Goal: Task Accomplishment & Management: Use online tool/utility

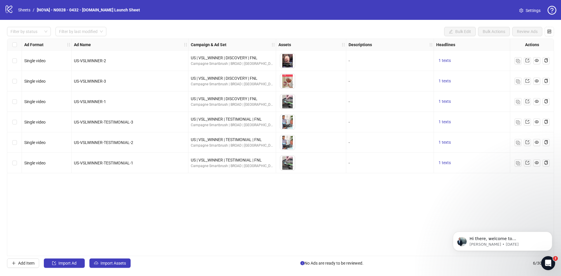
click at [414, 224] on div "Ad Format Ad Name Campaign & Ad Set Assets Descriptions Headlines Primary Texts…" at bounding box center [280, 148] width 547 height 218
click at [101, 263] on span "Import Assets" at bounding box center [113, 263] width 25 height 5
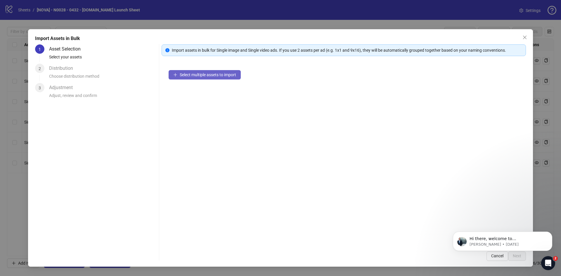
click at [208, 77] on span "Select multiple assets to import" at bounding box center [208, 74] width 56 height 5
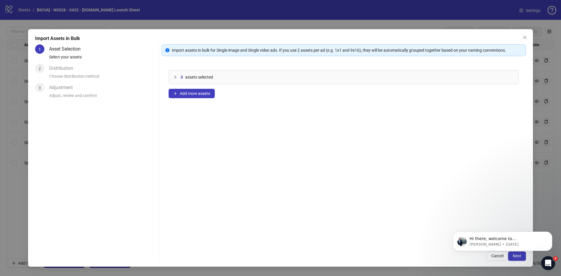
click at [506, 255] on body "Hi there, welcome to Kitchn.io. I'll reach out via e-mail separately, but just …" at bounding box center [503, 240] width 112 height 36
click at [552, 235] on button "Dismiss notification" at bounding box center [551, 234] width 8 height 8
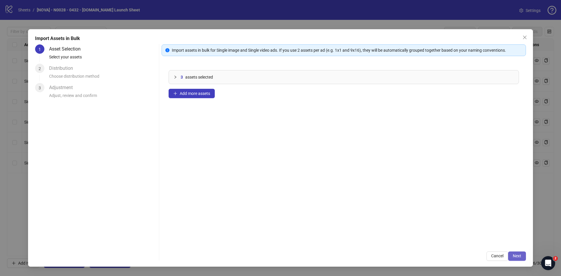
click at [523, 254] on button "Next" at bounding box center [517, 256] width 18 height 9
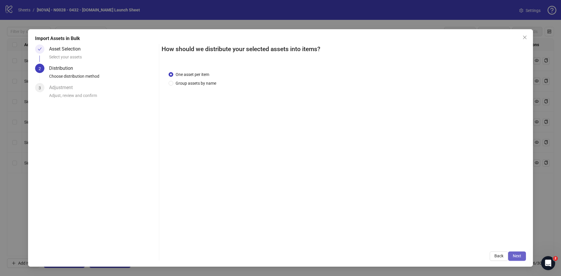
click at [522, 254] on button "Next" at bounding box center [517, 256] width 18 height 9
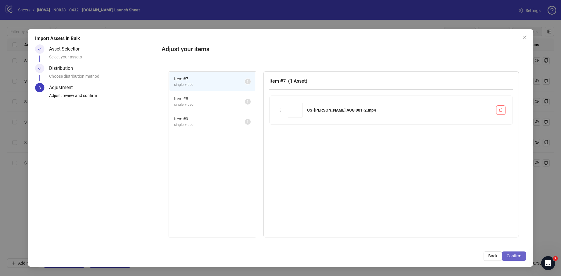
click at [522, 255] on button "Confirm" at bounding box center [514, 256] width 24 height 9
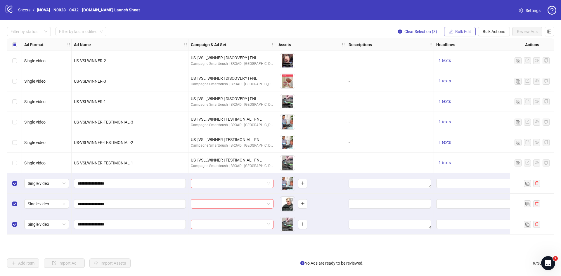
click at [454, 30] on button "Bulk Edit" at bounding box center [460, 31] width 32 height 9
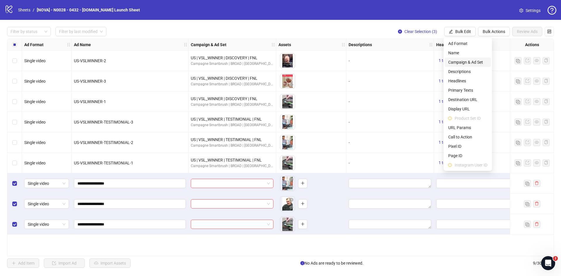
click at [466, 62] on span "Campaign & Ad Set" at bounding box center [467, 62] width 39 height 6
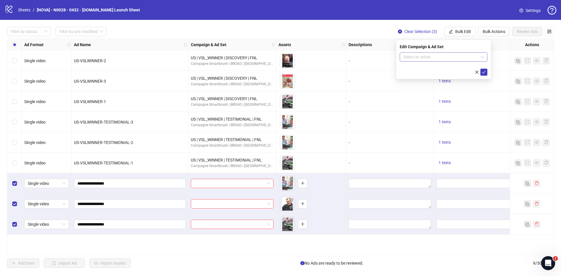
click at [426, 58] on input "search" at bounding box center [440, 57] width 75 height 9
paste input "**********"
type input "**********"
click at [433, 68] on div "US | [PERSON_NAME] AUG 001 | VSL | DISCOVERY" at bounding box center [437, 68] width 67 height 6
click at [485, 72] on icon "check" at bounding box center [484, 72] width 4 height 4
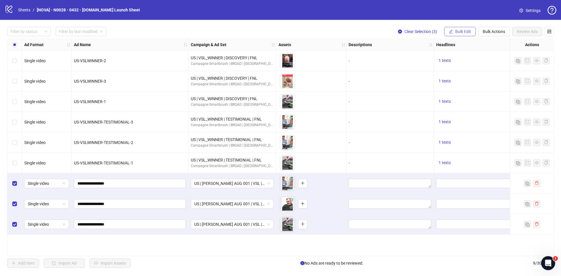
click at [465, 31] on span "Bulk Edit" at bounding box center [463, 31] width 16 height 5
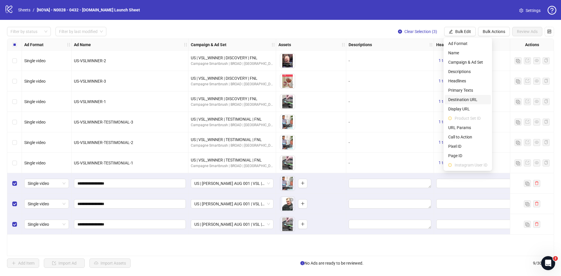
click at [463, 103] on span "Destination URL" at bounding box center [467, 99] width 39 height 6
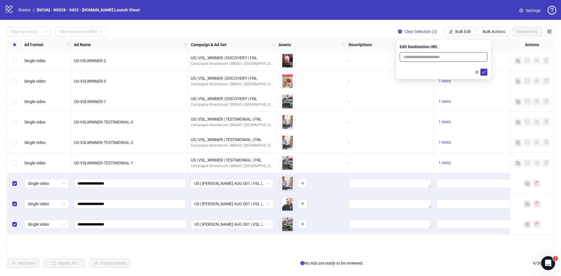
click at [443, 56] on input "text" at bounding box center [441, 57] width 76 height 6
paste input "**********"
type input "**********"
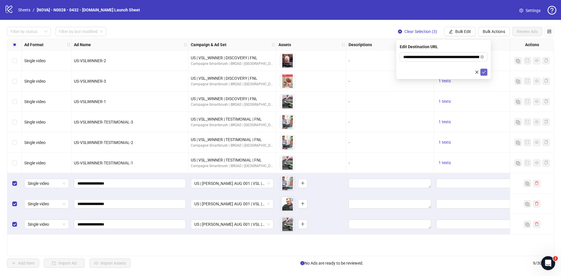
click at [484, 71] on icon "check" at bounding box center [484, 72] width 4 height 4
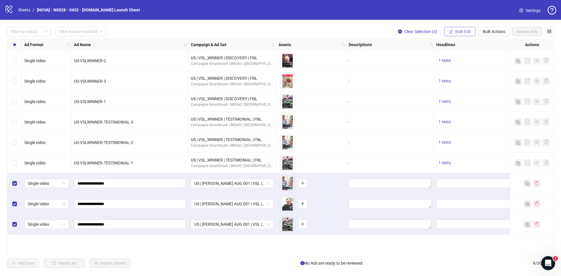
click at [458, 30] on span "Bulk Edit" at bounding box center [463, 31] width 16 height 5
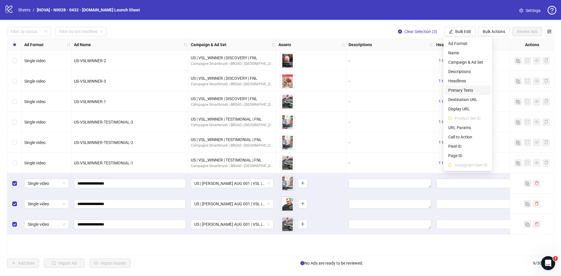
click at [470, 89] on span "Primary Texts" at bounding box center [467, 90] width 39 height 6
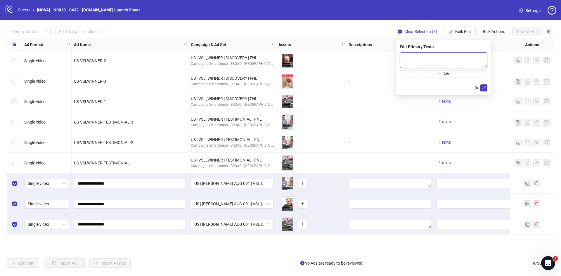
click at [437, 59] on textarea at bounding box center [444, 60] width 88 height 16
paste textarea "**********"
type textarea "**********"
click at [426, 77] on form "**********" at bounding box center [444, 71] width 88 height 39
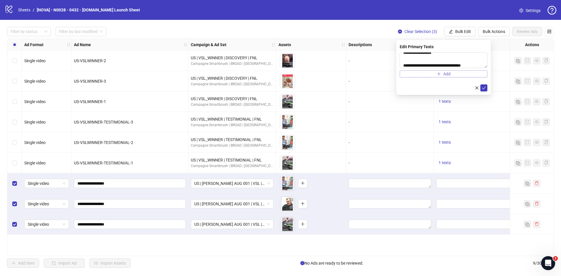
click at [426, 75] on button "Add" at bounding box center [444, 73] width 88 height 7
click at [432, 77] on textarea at bounding box center [444, 78] width 88 height 16
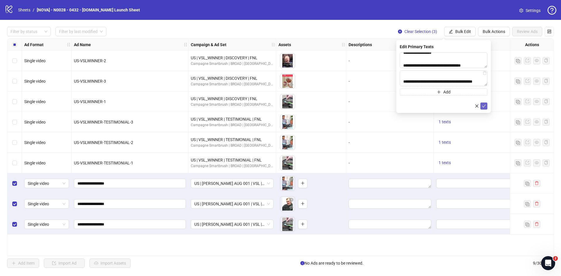
type textarea "**********"
click at [486, 104] on icon "check" at bounding box center [484, 106] width 4 height 4
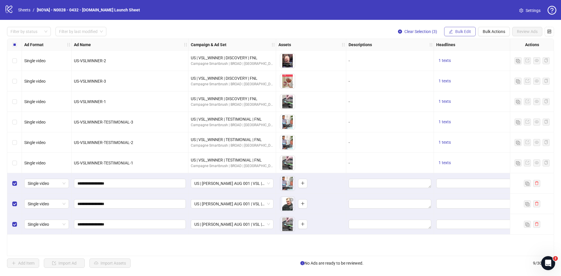
click at [467, 34] on button "Bulk Edit" at bounding box center [460, 31] width 32 height 9
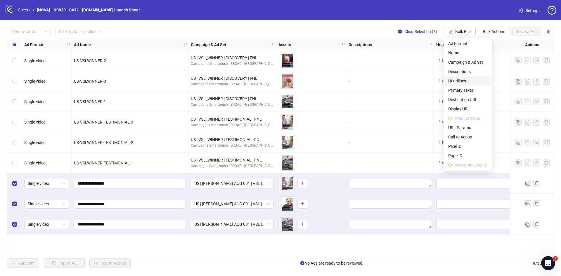
click at [463, 78] on span "Headlines" at bounding box center [467, 81] width 39 height 6
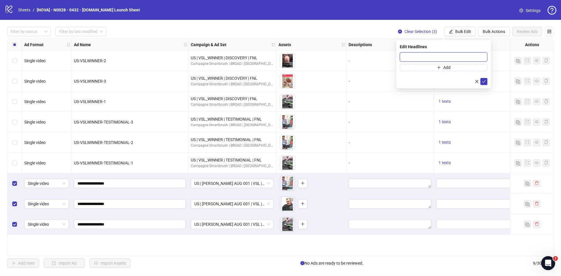
click at [441, 57] on input "text" at bounding box center [444, 56] width 88 height 9
paste input "**********"
type input "**********"
click at [434, 69] on button "Add" at bounding box center [444, 67] width 88 height 7
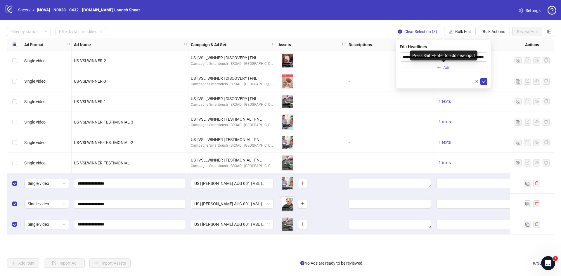
scroll to position [0, 0]
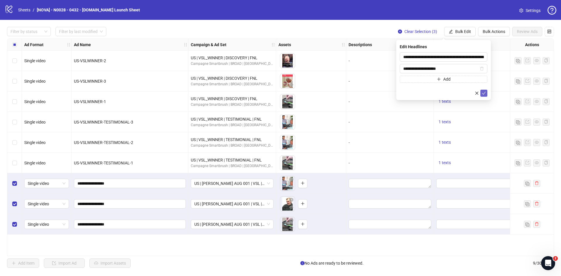
type input "**********"
click at [483, 94] on icon "check" at bounding box center [484, 93] width 4 height 4
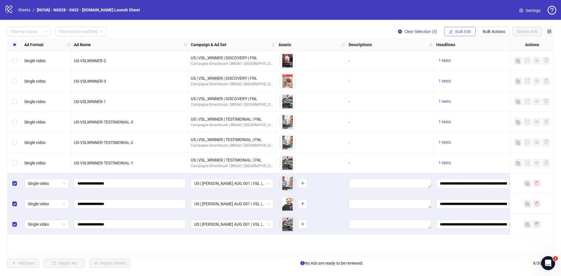
click at [460, 34] on span "Bulk Edit" at bounding box center [463, 31] width 16 height 5
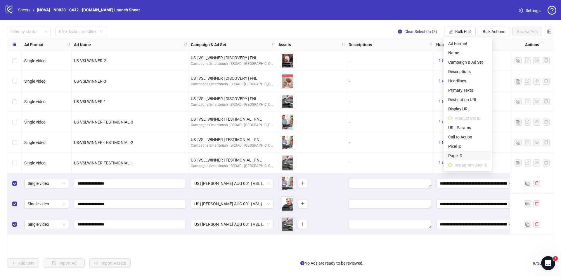
click at [461, 155] on span "Page ID" at bounding box center [467, 156] width 39 height 6
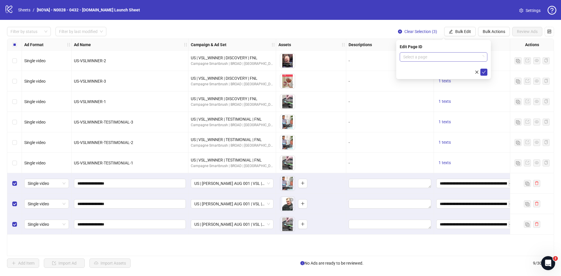
click at [419, 56] on input "search" at bounding box center [440, 57] width 75 height 9
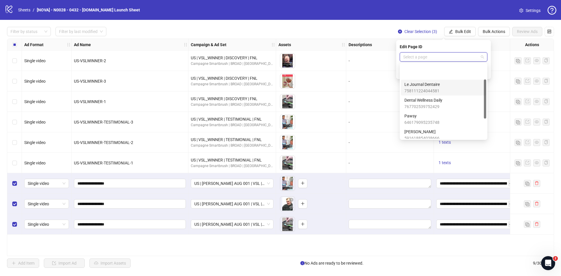
scroll to position [29, 0]
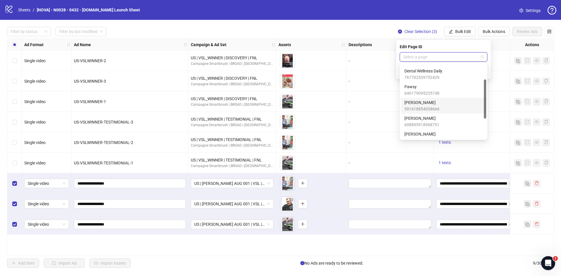
click at [431, 105] on span "Joseph Woods" at bounding box center [421, 102] width 35 height 6
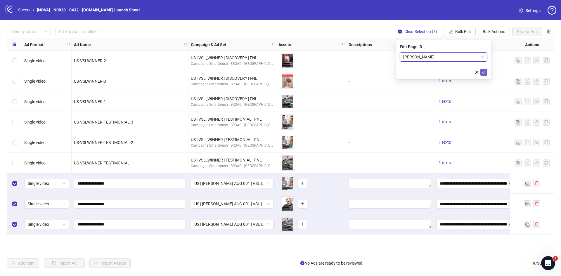
click at [485, 72] on icon "check" at bounding box center [484, 72] width 4 height 3
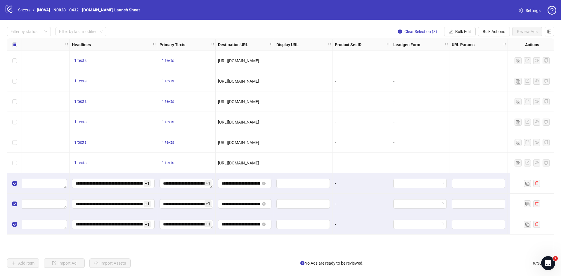
scroll to position [0, 468]
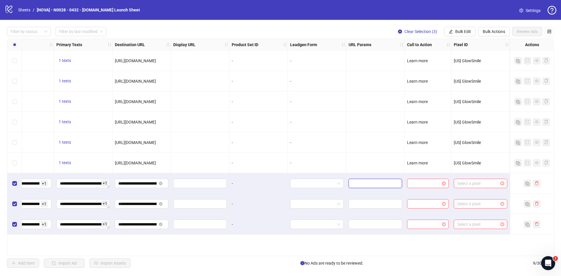
click at [369, 186] on input "text" at bounding box center [374, 183] width 45 height 6
drag, startPoint x: 142, startPoint y: 185, endPoint x: 317, endPoint y: 184, distance: 175.1
click at [316, 39] on div "**********" at bounding box center [91, 39] width 1102 height 0
click at [457, 30] on span "Bulk Edit" at bounding box center [463, 31] width 16 height 5
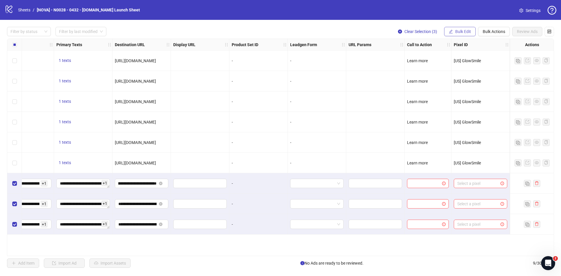
scroll to position [0, 0]
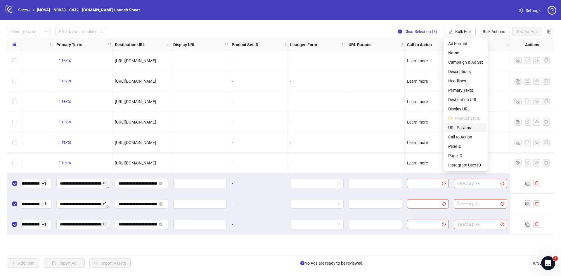
click at [469, 129] on span "URL Params" at bounding box center [465, 127] width 35 height 6
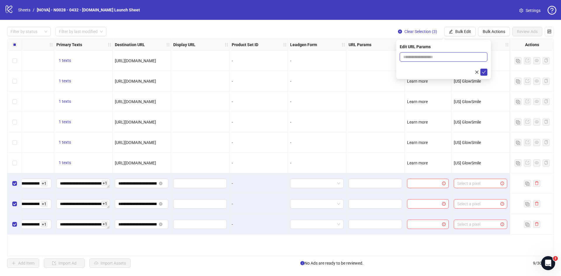
click at [438, 58] on input "text" at bounding box center [444, 56] width 88 height 9
paste input "**********"
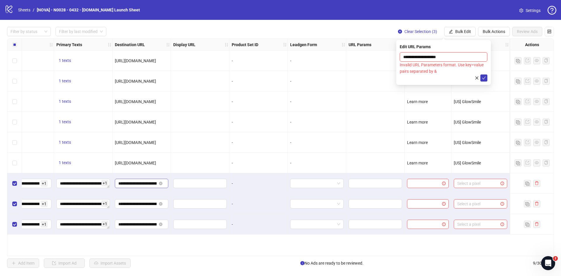
type input "**********"
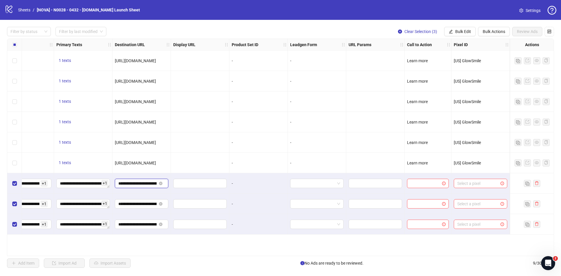
drag, startPoint x: 143, startPoint y: 186, endPoint x: 150, endPoint y: 182, distance: 7.2
click at [150, 182] on input "**********" at bounding box center [137, 183] width 38 height 6
click at [152, 184] on input "**********" at bounding box center [137, 183] width 38 height 6
click at [463, 32] on span "Bulk Edit" at bounding box center [463, 31] width 16 height 5
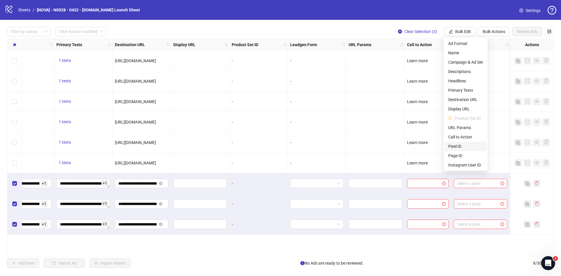
click at [469, 148] on span "Pixel ID" at bounding box center [465, 146] width 35 height 6
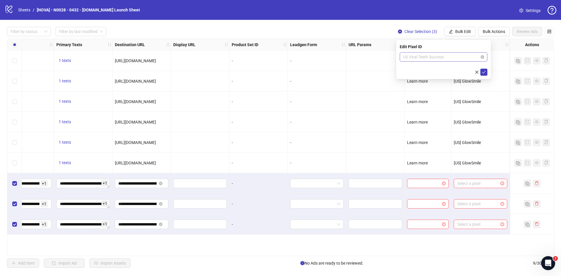
click at [430, 57] on span "US Viral Teeth Success" at bounding box center [443, 57] width 81 height 9
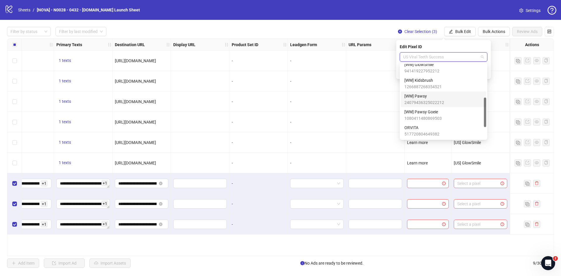
scroll to position [56, 0]
click at [426, 109] on span "[US] GlowSmile" at bounding box center [422, 107] width 37 height 6
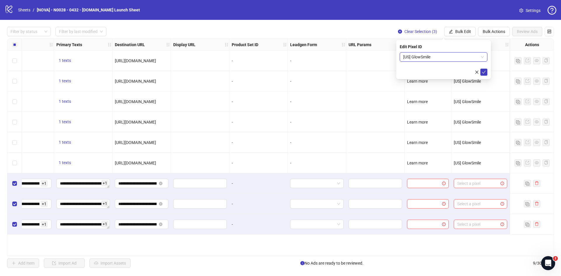
click at [487, 74] on div "Edit Pixel ID [US] GlowSmile [US] GlowSmile" at bounding box center [443, 59] width 95 height 39
click at [487, 74] on button "submit" at bounding box center [483, 72] width 7 height 7
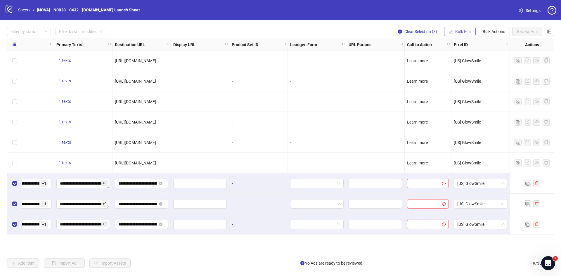
click at [460, 31] on span "Bulk Edit" at bounding box center [463, 31] width 16 height 5
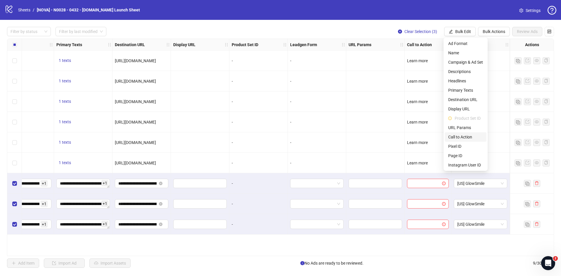
click at [466, 134] on li "Call to Action" at bounding box center [466, 136] width 42 height 9
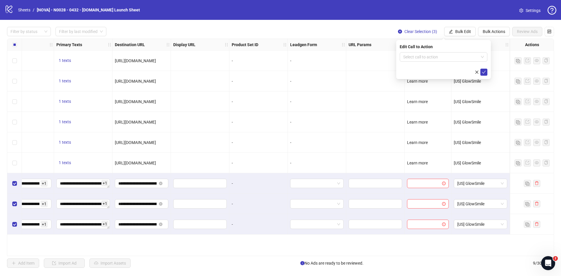
click at [444, 52] on div "Edit Call to Action Select call to action" at bounding box center [443, 59] width 95 height 39
click at [444, 55] on input "search" at bounding box center [440, 57] width 75 height 9
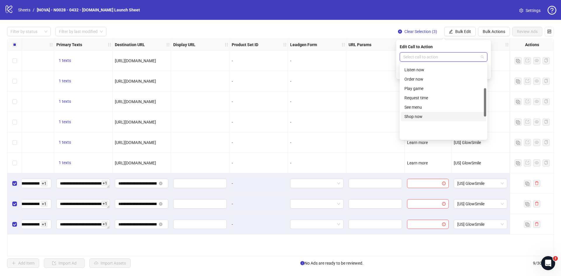
scroll to position [63, 0]
click at [425, 90] on div "Learn more" at bounding box center [443, 90] width 78 height 6
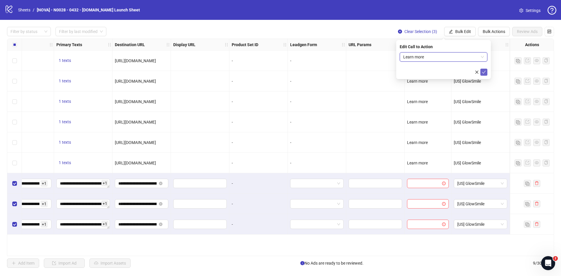
click at [484, 70] on icon "check" at bounding box center [484, 72] width 4 height 4
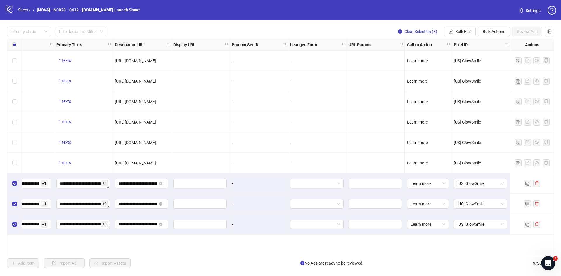
scroll to position [0, 643]
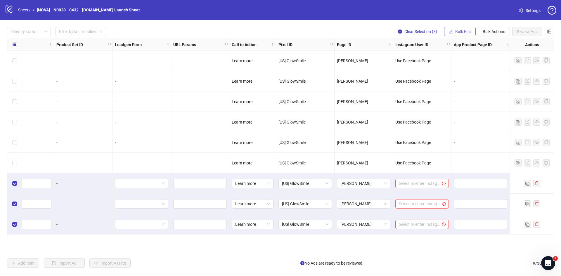
click at [462, 30] on span "Bulk Edit" at bounding box center [463, 31] width 16 height 5
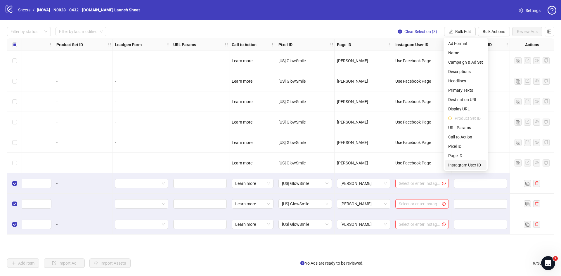
click at [462, 163] on span "Instagram User ID" at bounding box center [465, 165] width 35 height 6
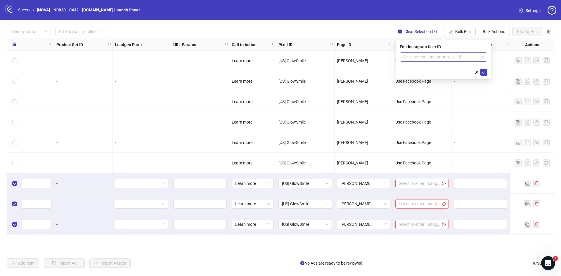
click at [450, 58] on input "search" at bounding box center [440, 57] width 75 height 9
click at [440, 68] on div "Use Facebook Page" at bounding box center [443, 68] width 78 height 6
click at [483, 72] on icon "check" at bounding box center [484, 72] width 4 height 4
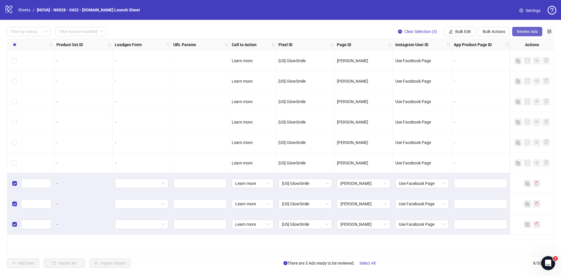
click at [524, 34] on button "Review Ads" at bounding box center [527, 31] width 30 height 9
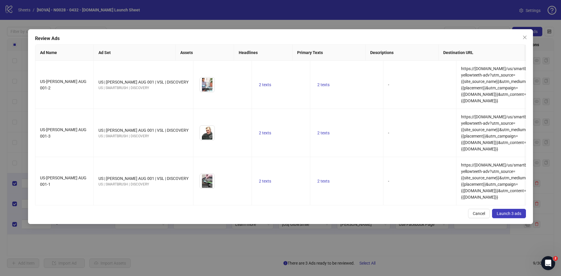
click at [499, 209] on button "Launch 3 ads" at bounding box center [509, 213] width 34 height 9
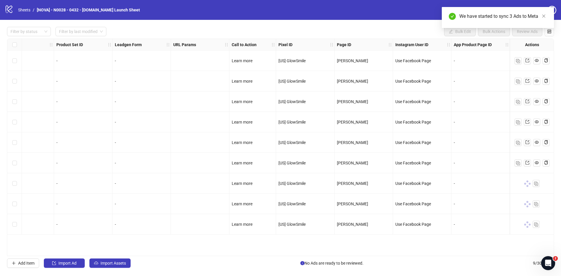
click at [388, 257] on div "Filter by status Filter by last modified Bulk Edit Bulk Actions Review Ads Ad F…" at bounding box center [280, 147] width 561 height 255
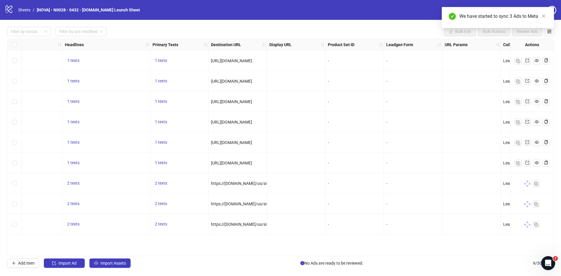
scroll to position [0, 353]
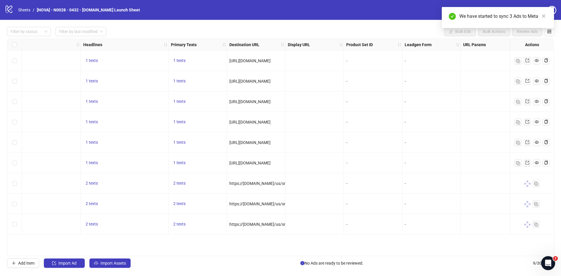
click at [259, 225] on span "https://[DOMAIN_NAME]/us/smartbrush-yellowteeth-adv?utm_source={{site_source_na…" at bounding box center [407, 224] width 356 height 5
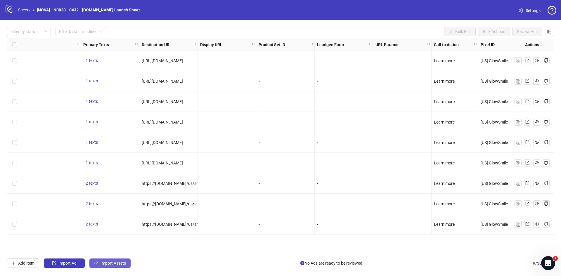
click at [108, 259] on button "Import Assets" at bounding box center [109, 263] width 41 height 9
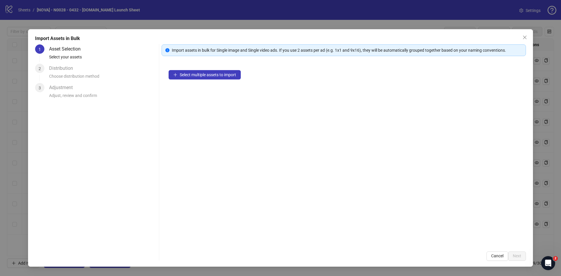
click at [204, 79] on div "Select multiple assets to import" at bounding box center [344, 153] width 364 height 181
click at [206, 76] on span "Select multiple assets to import" at bounding box center [208, 74] width 56 height 5
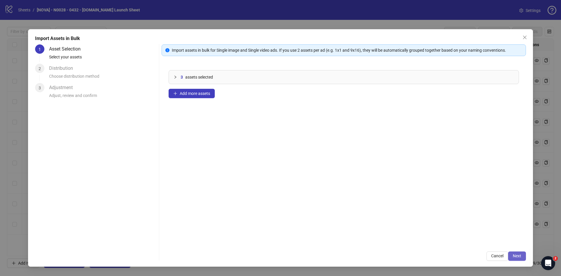
click at [517, 255] on span "Next" at bounding box center [517, 256] width 8 height 5
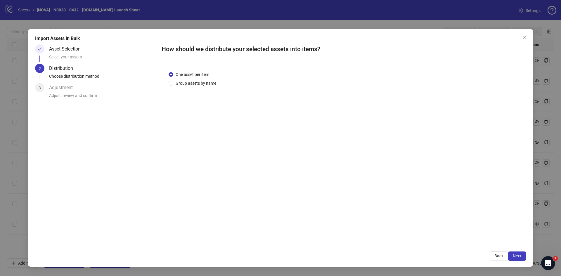
click at [517, 255] on span "Next" at bounding box center [517, 256] width 8 height 5
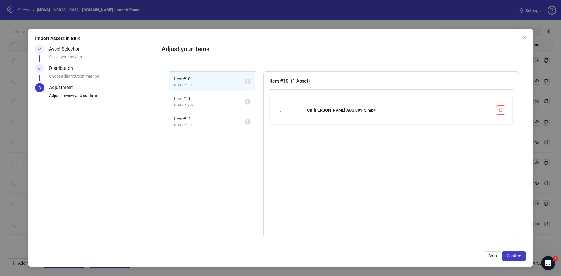
click at [517, 255] on span "Confirm" at bounding box center [514, 256] width 15 height 5
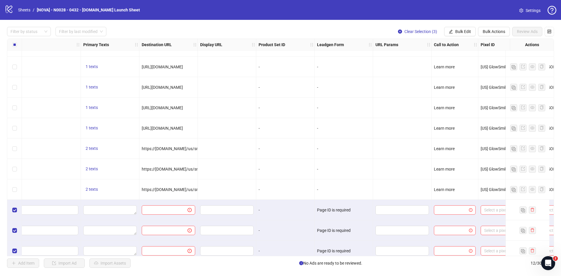
scroll to position [42, 441]
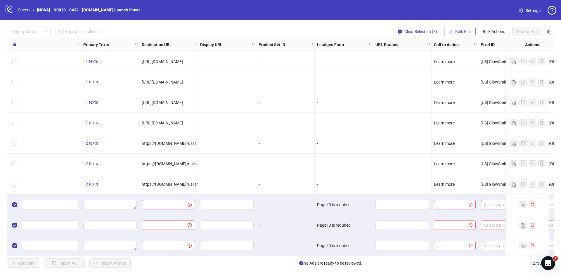
click at [466, 32] on span "Bulk Edit" at bounding box center [463, 31] width 16 height 5
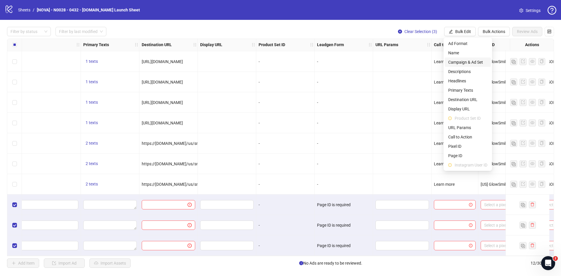
click at [466, 64] on span "Campaign & Ad Set" at bounding box center [467, 62] width 39 height 6
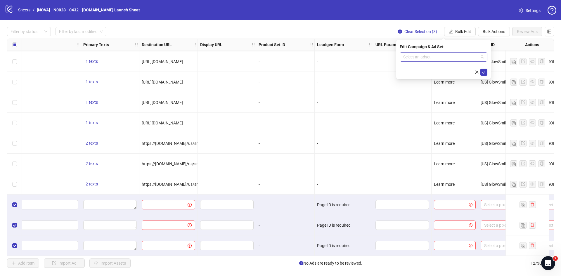
click at [423, 56] on input "search" at bounding box center [440, 57] width 75 height 9
paste input "**********"
type input "**********"
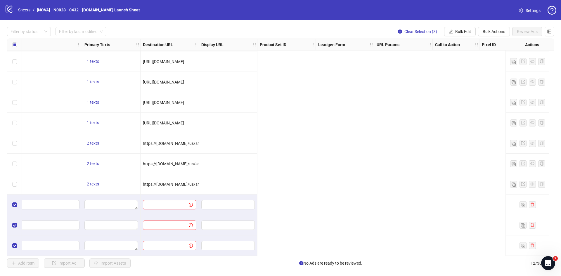
scroll to position [42, 0]
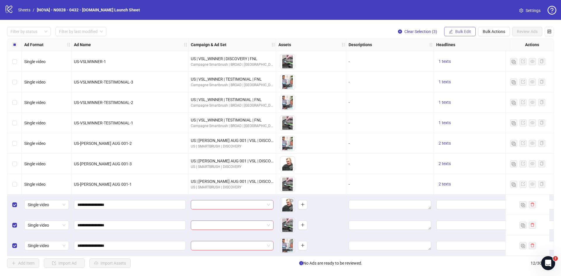
click at [454, 30] on button "Bulk Edit" at bounding box center [460, 31] width 32 height 9
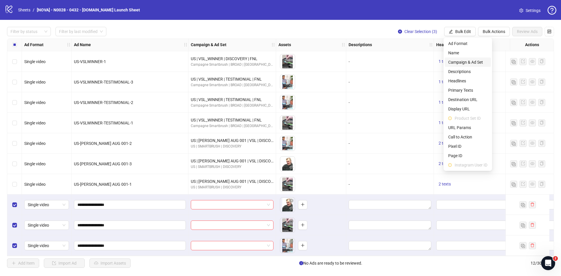
click at [460, 60] on span "Campaign & Ad Set" at bounding box center [467, 62] width 39 height 6
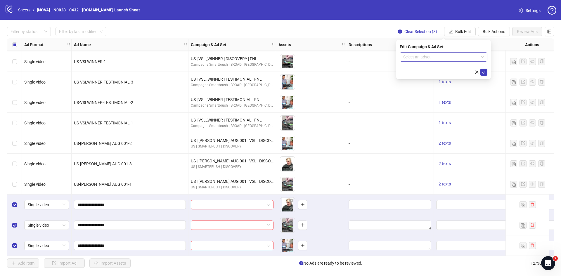
click at [438, 58] on input "search" at bounding box center [440, 57] width 75 height 9
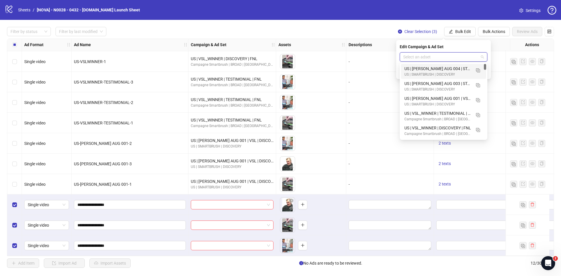
paste input "**********"
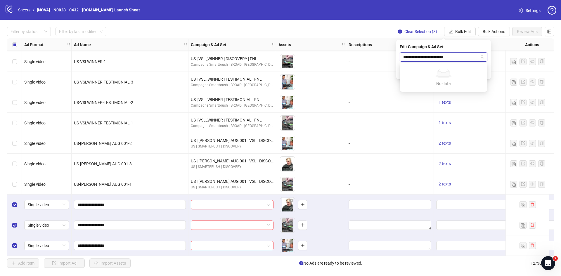
type input "**********"
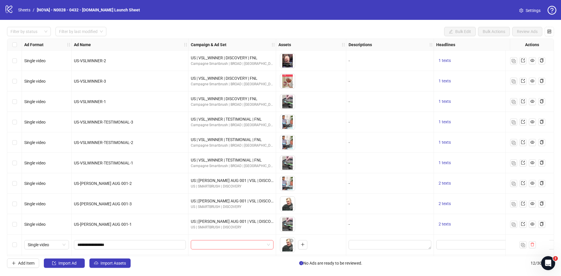
scroll to position [42, 0]
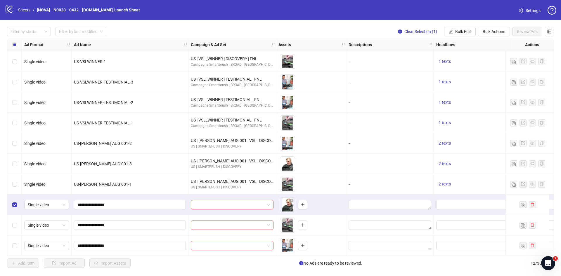
click at [13, 231] on div "Select row 11" at bounding box center [14, 225] width 15 height 20
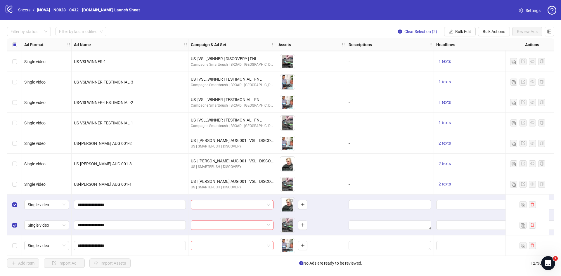
click at [15, 239] on div "Select row 12" at bounding box center [14, 246] width 15 height 20
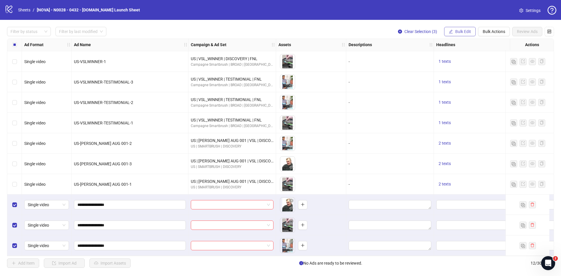
click at [449, 33] on icon "edit" at bounding box center [451, 32] width 4 height 4
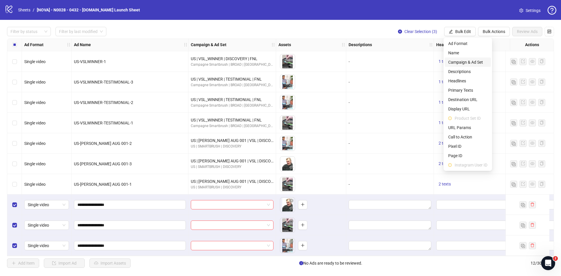
click at [455, 60] on span "Campaign & Ad Set" at bounding box center [467, 62] width 39 height 6
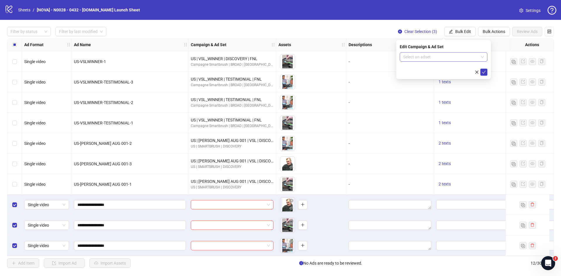
click at [416, 55] on input "search" at bounding box center [440, 57] width 75 height 9
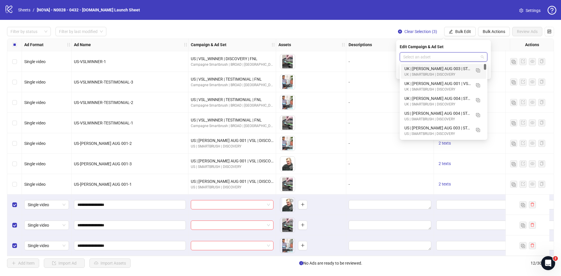
paste input "**********"
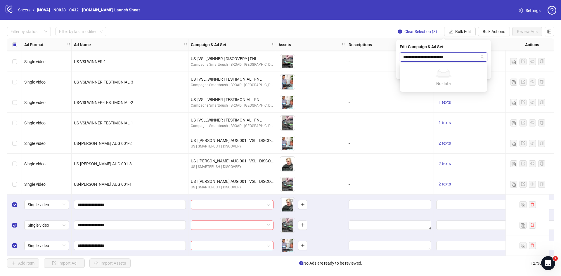
type input "**********"
click at [397, 68] on div "Edit Campaign & Ad Set Select an adset" at bounding box center [443, 59] width 95 height 39
click at [419, 60] on input "search" at bounding box center [440, 57] width 75 height 9
click at [418, 60] on input "search" at bounding box center [440, 57] width 75 height 9
paste input "**********"
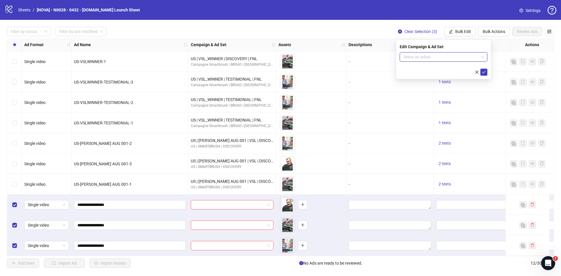
type input "**********"
click at [430, 68] on div "UK | [PERSON_NAME] AUG 001 | VSL | DISCOVERY" at bounding box center [437, 68] width 67 height 6
click at [486, 69] on button "submit" at bounding box center [483, 72] width 7 height 7
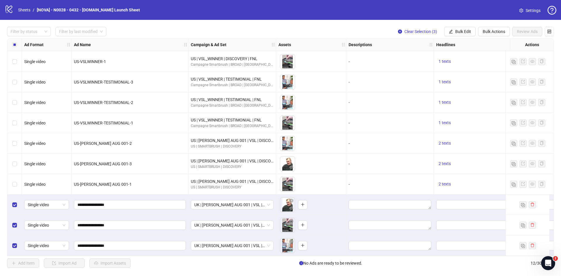
scroll to position [42, 58]
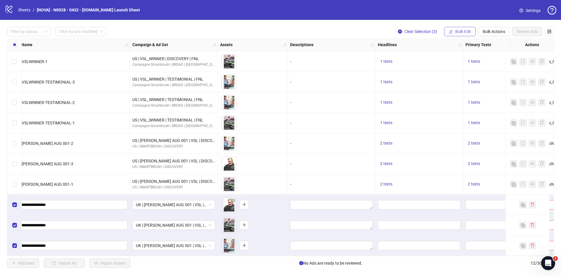
click at [466, 31] on span "Bulk Edit" at bounding box center [463, 31] width 16 height 5
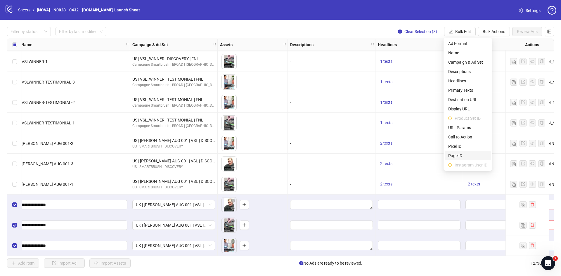
click at [459, 155] on span "Page ID" at bounding box center [467, 156] width 39 height 6
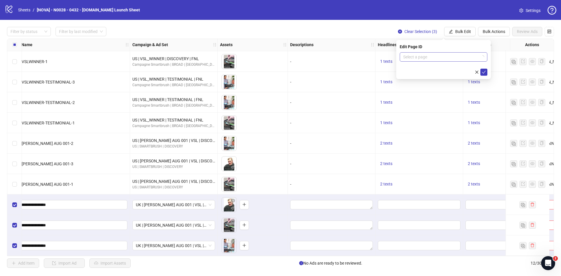
click at [416, 60] on input "search" at bounding box center [440, 57] width 75 height 9
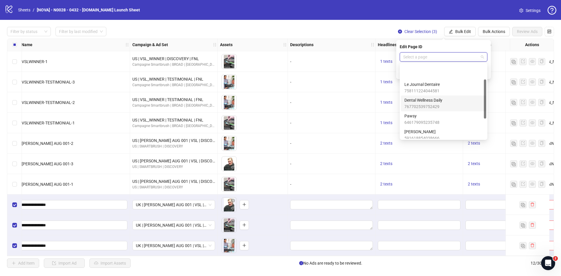
scroll to position [29, 0]
click at [439, 110] on div "Joseph Woods 591618854038666" at bounding box center [443, 105] width 78 height 13
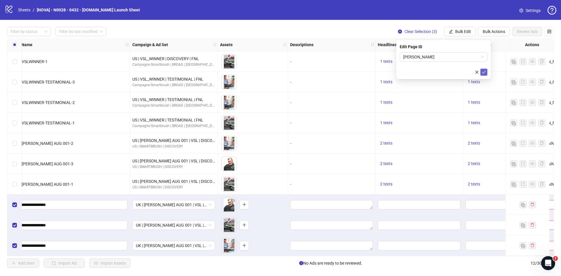
click at [483, 71] on icon "check" at bounding box center [484, 72] width 4 height 4
click at [450, 28] on button "Bulk Edit" at bounding box center [460, 31] width 32 height 9
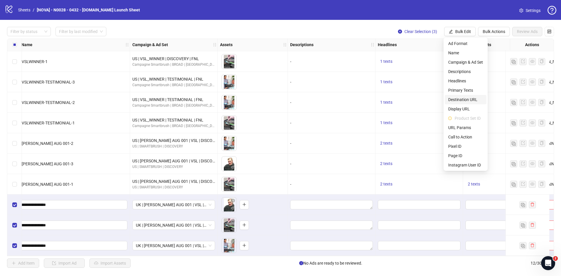
click at [467, 98] on span "Destination URL" at bounding box center [465, 99] width 35 height 6
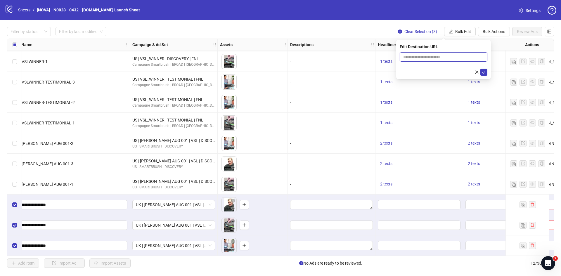
click at [445, 56] on input "text" at bounding box center [441, 57] width 76 height 6
paste input "**********"
type input "**********"
click at [483, 71] on icon "check" at bounding box center [484, 72] width 4 height 4
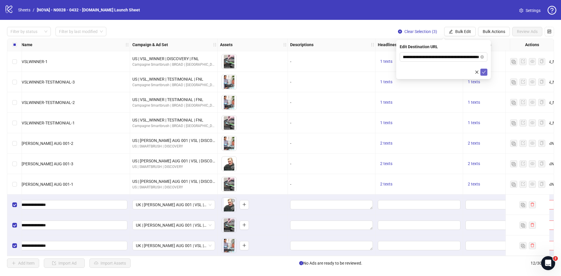
scroll to position [0, 0]
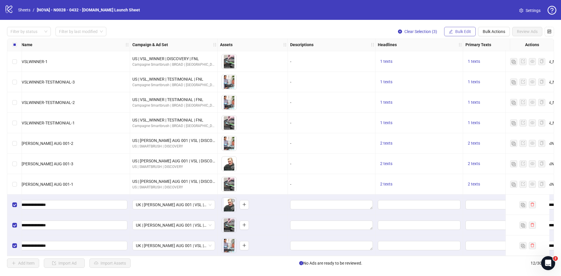
click at [468, 30] on span "Bulk Edit" at bounding box center [463, 31] width 16 height 5
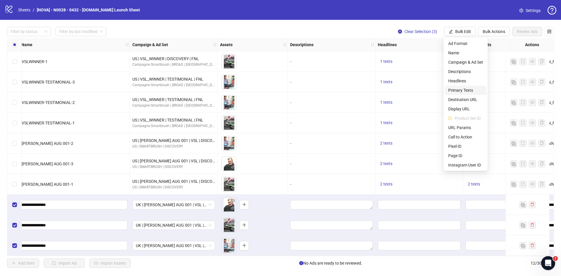
click at [463, 89] on span "Primary Texts" at bounding box center [465, 90] width 35 height 6
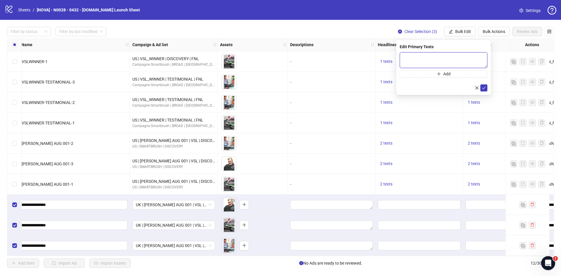
click at [431, 58] on textarea at bounding box center [444, 60] width 88 height 16
paste textarea "**********"
type textarea "**********"
click at [417, 74] on button "Add" at bounding box center [444, 73] width 88 height 7
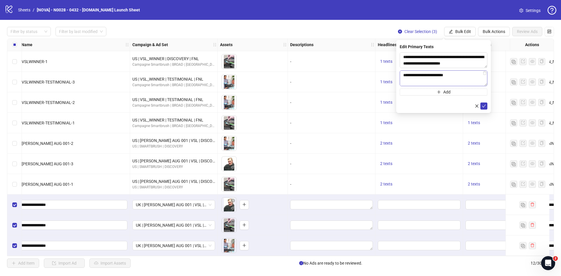
scroll to position [43, 0]
type textarea "**********"
click at [483, 107] on icon "check" at bounding box center [484, 106] width 4 height 3
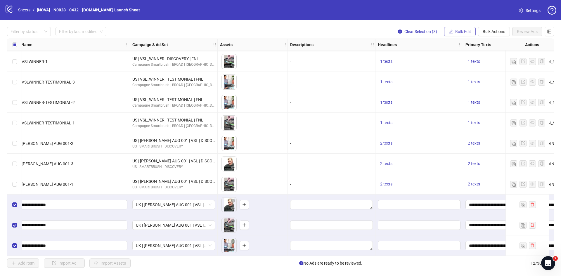
click at [473, 30] on button "Bulk Edit" at bounding box center [460, 31] width 32 height 9
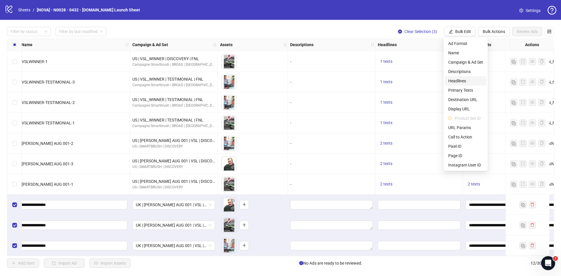
click at [476, 79] on span "Headlines" at bounding box center [465, 81] width 35 height 6
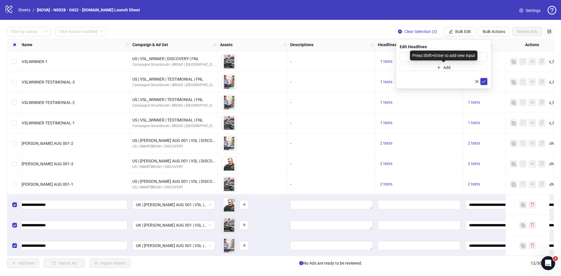
click at [414, 56] on div "Press Shift+Enter to add new input" at bounding box center [444, 56] width 68 height 10
click at [410, 56] on div "Press Shift+Enter to add new input" at bounding box center [444, 56] width 68 height 10
click at [406, 56] on input "text" at bounding box center [444, 56] width 88 height 9
paste input "**********"
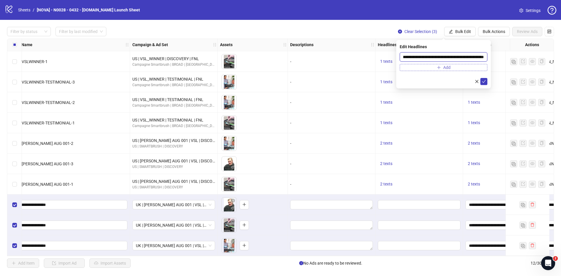
type input "**********"
click at [422, 67] on button "Add" at bounding box center [444, 67] width 88 height 7
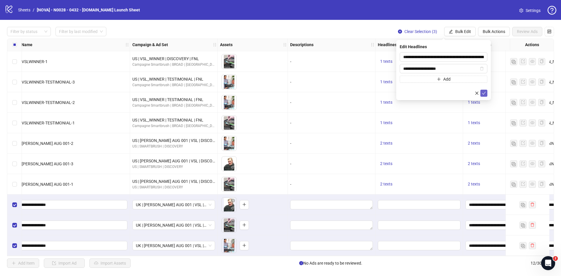
type input "**********"
click at [485, 90] on button "submit" at bounding box center [483, 93] width 7 height 7
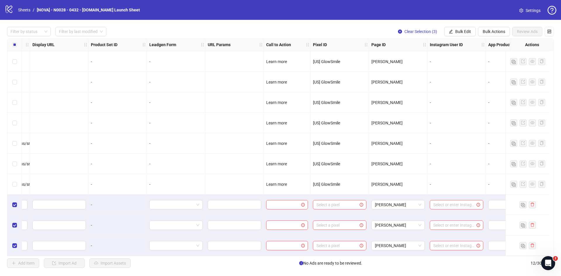
scroll to position [42, 647]
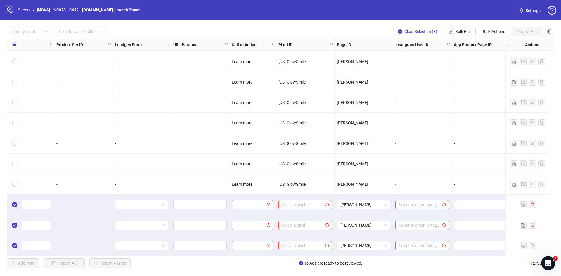
click at [455, 37] on div "Filter by status Filter by last modified Clear Selection (3) Bulk Edit Bulk Act…" at bounding box center [280, 147] width 561 height 255
click at [457, 33] on span "Bulk Edit" at bounding box center [463, 31] width 16 height 5
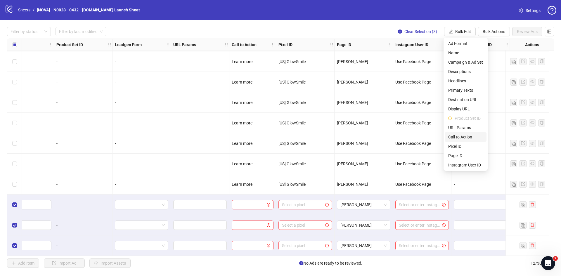
click at [466, 138] on span "Call to Action" at bounding box center [465, 137] width 35 height 6
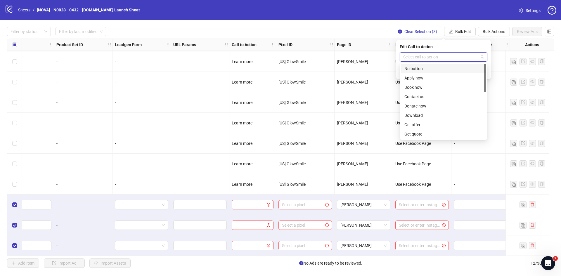
click at [449, 55] on input "search" at bounding box center [440, 57] width 75 height 9
type input "****"
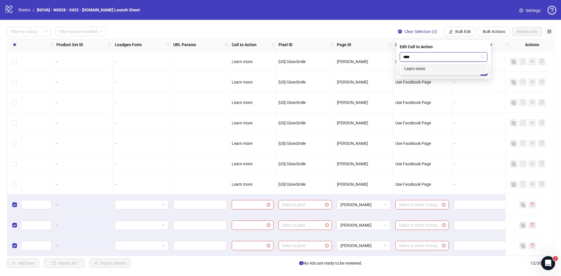
click at [440, 69] on div "Learn more" at bounding box center [443, 68] width 78 height 6
click at [484, 73] on icon "check" at bounding box center [484, 72] width 4 height 4
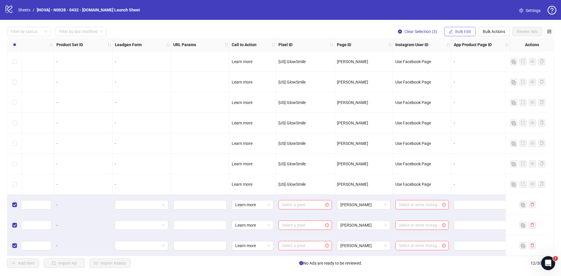
click at [465, 32] on span "Bulk Edit" at bounding box center [463, 31] width 16 height 5
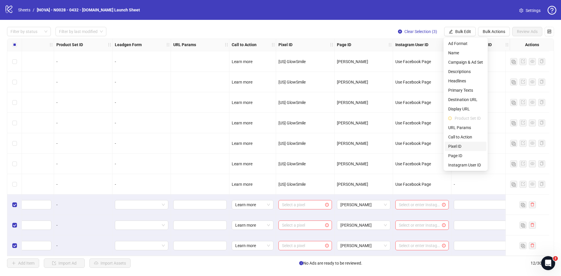
click at [459, 146] on span "Pixel ID" at bounding box center [465, 146] width 35 height 6
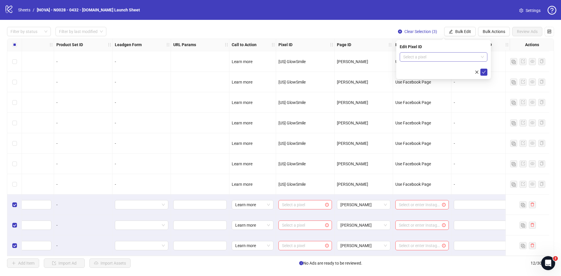
click at [447, 55] on input "search" at bounding box center [440, 57] width 75 height 9
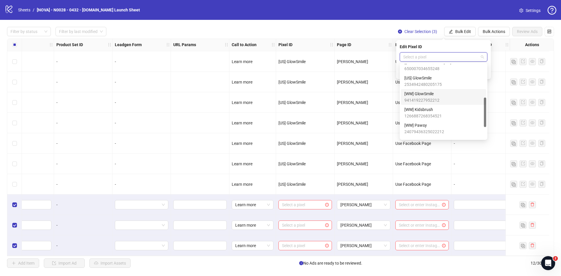
scroll to position [56, 0]
click at [436, 94] on span "[UK/IE] GlowSmile" at bounding box center [437, 91] width 67 height 6
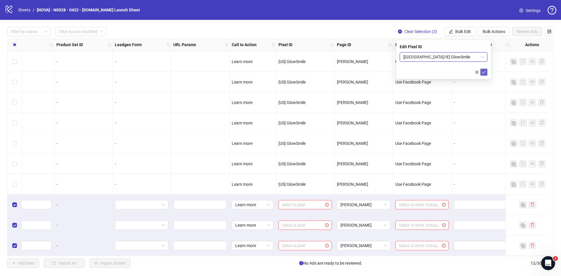
click at [483, 73] on icon "check" at bounding box center [484, 72] width 4 height 4
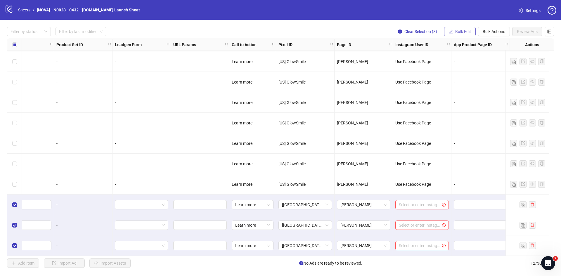
click at [457, 29] on span "Bulk Edit" at bounding box center [463, 31] width 16 height 5
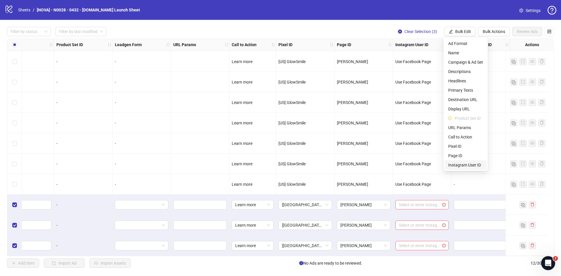
click at [456, 163] on span "Instagram User ID" at bounding box center [465, 165] width 35 height 6
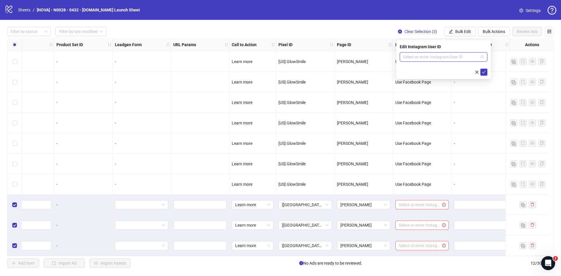
click at [445, 57] on input "search" at bounding box center [440, 57] width 75 height 9
click at [442, 66] on div "Use Facebook Page" at bounding box center [443, 68] width 78 height 6
click at [484, 70] on icon "check" at bounding box center [484, 72] width 4 height 4
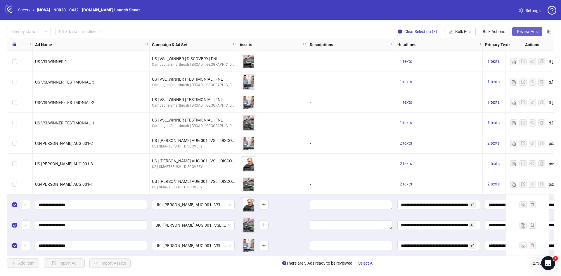
scroll to position [42, 0]
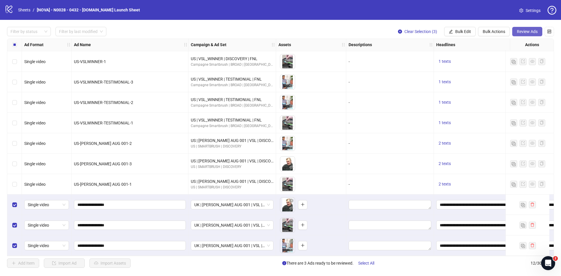
click at [525, 32] on span "Review Ads" at bounding box center [527, 31] width 21 height 5
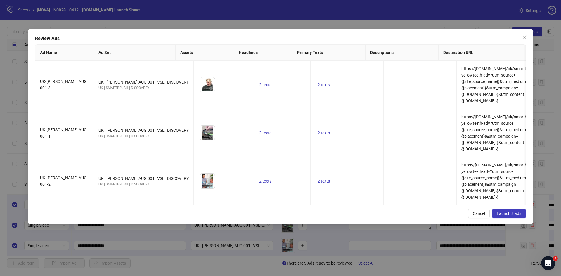
click at [506, 211] on span "Launch 3 ads" at bounding box center [509, 213] width 25 height 5
